Goal: Task Accomplishment & Management: Manage account settings

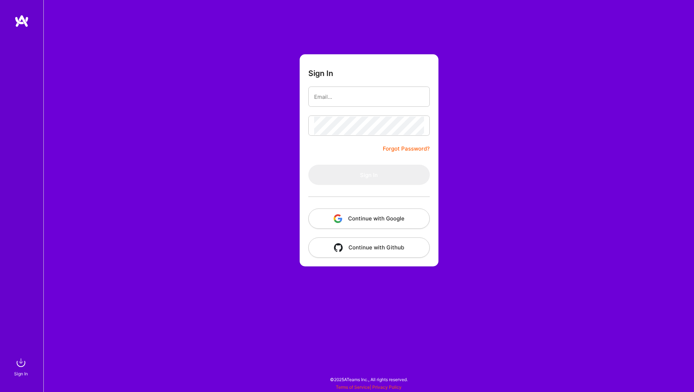
click at [366, 213] on button "Continue with Google" at bounding box center [368, 218] width 121 height 20
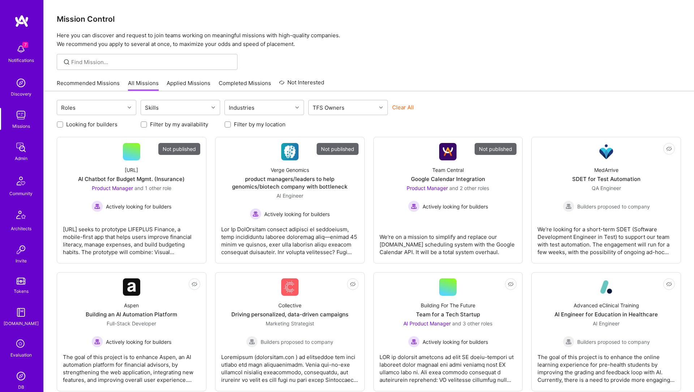
click at [18, 153] on img at bounding box center [21, 147] width 14 height 14
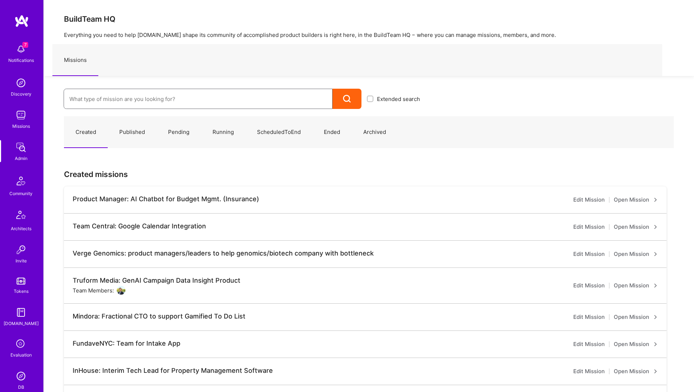
click at [146, 101] on input at bounding box center [197, 99] width 257 height 18
type input "Protecht"
click at [119, 123] on link "ProTecht: intelligne platform ( Running )" at bounding box center [245, 122] width 362 height 18
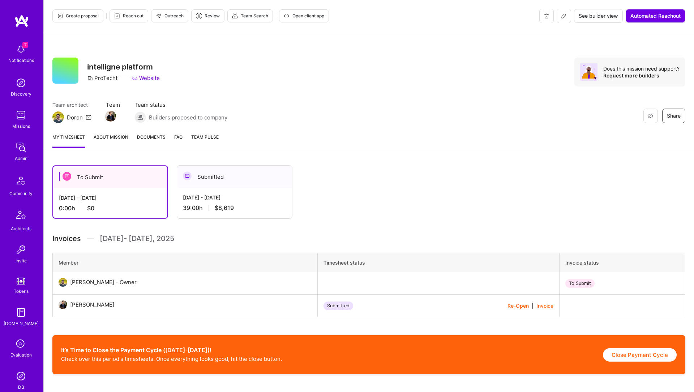
click at [112, 136] on link "About Mission" at bounding box center [111, 140] width 35 height 14
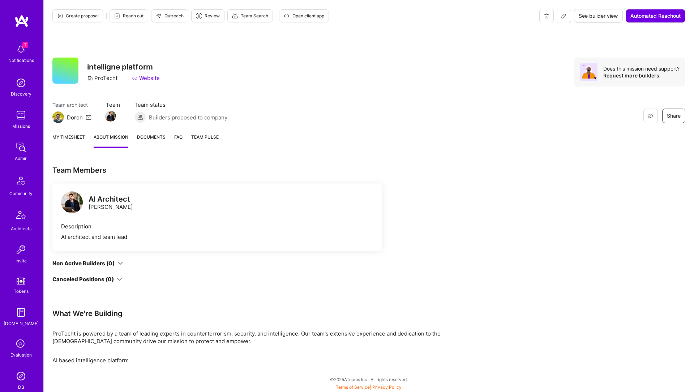
click at [150, 135] on span "Documents" at bounding box center [151, 137] width 29 height 8
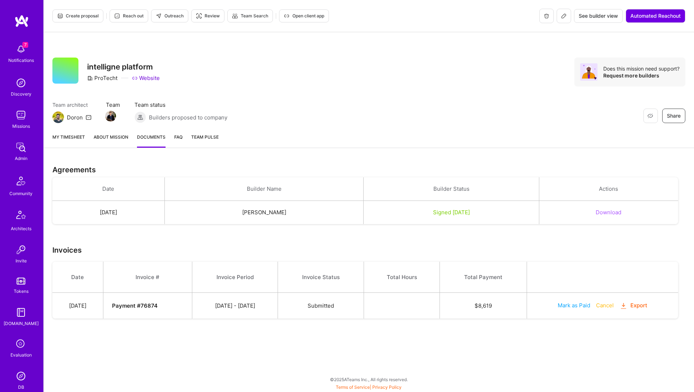
click at [77, 137] on link "My timesheet" at bounding box center [68, 140] width 33 height 14
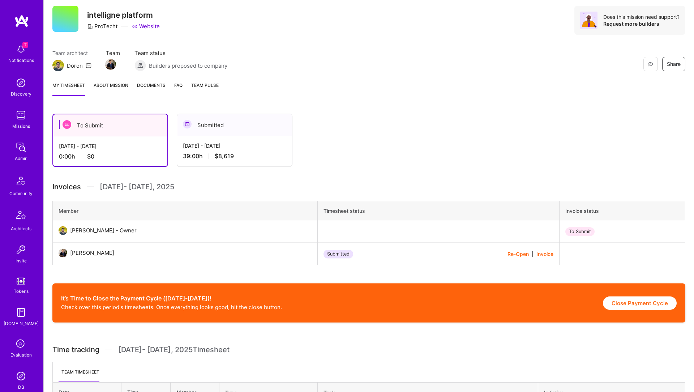
scroll to position [42, 0]
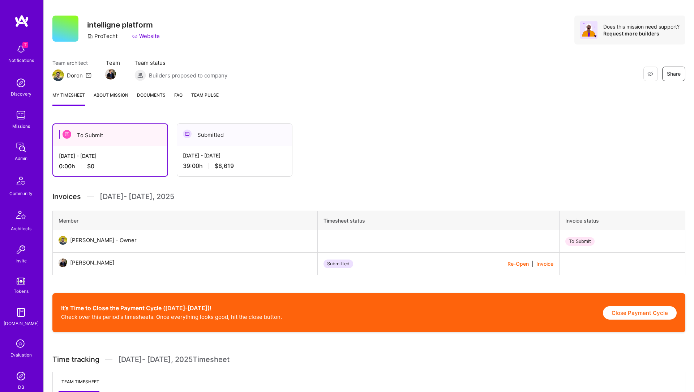
click at [219, 157] on div "Aug 16 - Aug 31, 2025" at bounding box center [234, 155] width 103 height 8
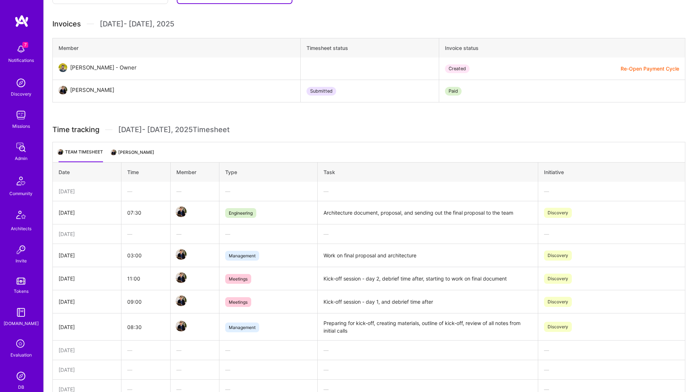
scroll to position [220, 0]
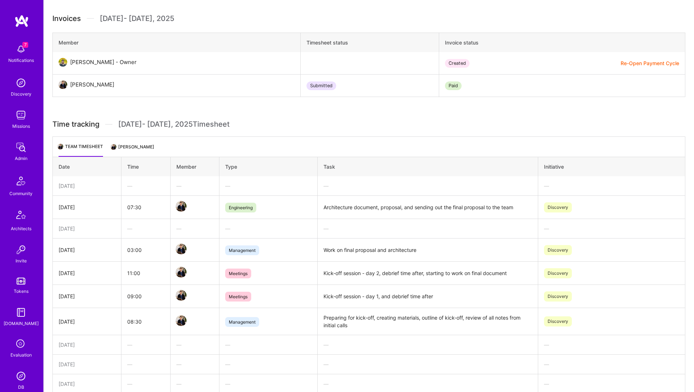
click at [129, 205] on td "07:30" at bounding box center [145, 207] width 49 height 23
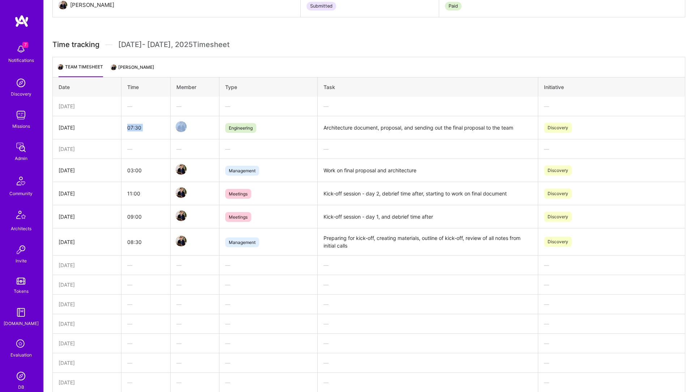
scroll to position [315, 0]
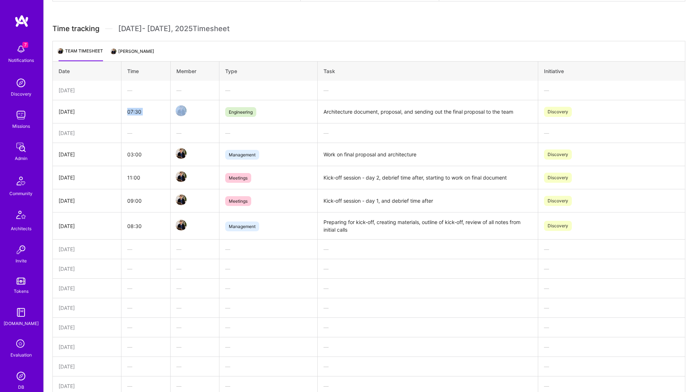
click at [129, 107] on td "07:30" at bounding box center [145, 111] width 49 height 23
click at [344, 110] on td "Architecture document, proposal, and sending out the final proposal to the team" at bounding box center [427, 111] width 221 height 23
click at [362, 108] on td "Architecture document, proposal, and sending out the final proposal to the team" at bounding box center [427, 111] width 221 height 23
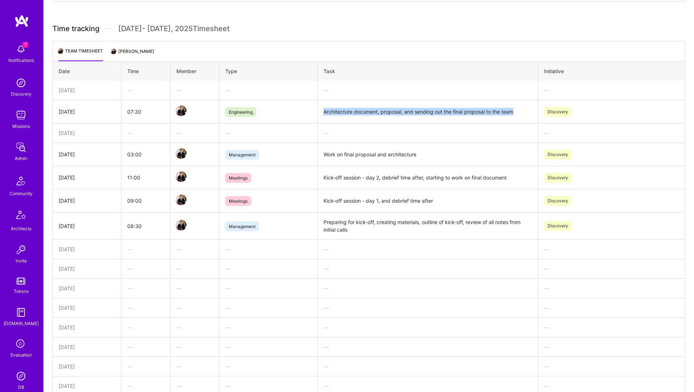
drag, startPoint x: 322, startPoint y: 110, endPoint x: 392, endPoint y: 187, distance: 104.4
click at [521, 112] on td "Architecture document, proposal, and sending out the final proposal to the team" at bounding box center [427, 111] width 221 height 23
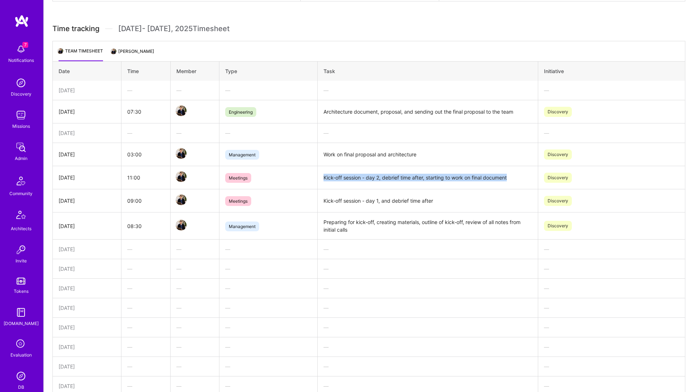
drag, startPoint x: 324, startPoint y: 176, endPoint x: 420, endPoint y: 210, distance: 101.1
click at [515, 176] on td "Kick-off session - day 2, debrief time after, starting to work on final document" at bounding box center [427, 177] width 221 height 23
